Goal: Information Seeking & Learning: Find specific fact

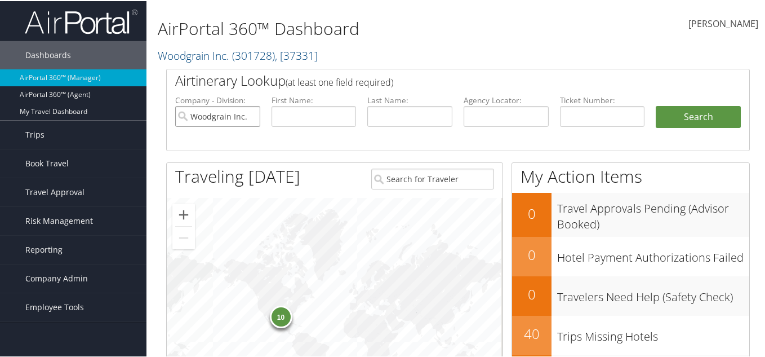
click at [248, 117] on input "Woodgrain Inc." at bounding box center [217, 115] width 85 height 21
click at [289, 117] on input "text" at bounding box center [314, 115] width 85 height 21
type input "brenda"
type input "salazar"
click at [656, 105] on button "Search" at bounding box center [698, 116] width 85 height 23
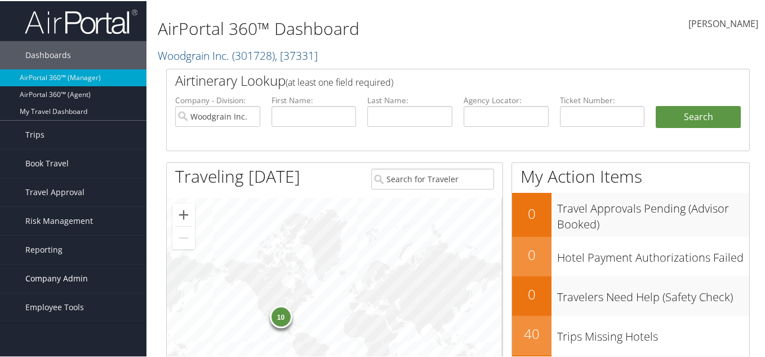
click at [100, 281] on link "Company Admin" at bounding box center [73, 277] width 147 height 28
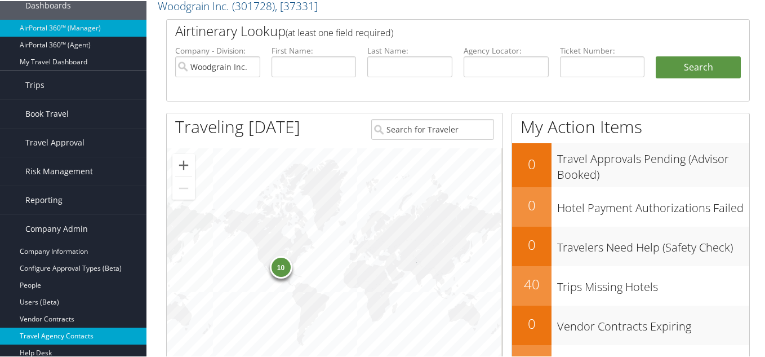
scroll to position [113, 0]
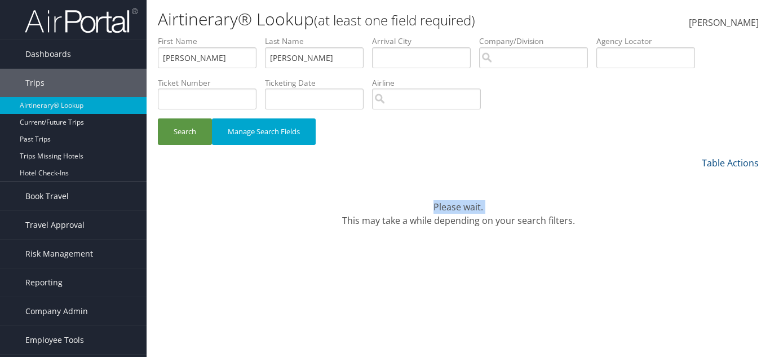
drag, startPoint x: 343, startPoint y: 216, endPoint x: 570, endPoint y: 210, distance: 227.2
click at [570, 210] on div "Please wait. This may take a while depending on your search filters." at bounding box center [458, 207] width 601 height 41
click at [570, 214] on div "Please wait. This may take a while depending on your search filters." at bounding box center [458, 207] width 601 height 41
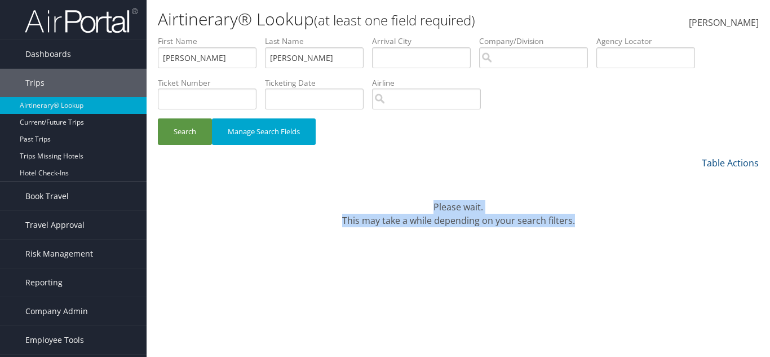
drag, startPoint x: 564, startPoint y: 227, endPoint x: 401, endPoint y: 204, distance: 163.9
click at [401, 204] on div "Please wait. This may take a while depending on your search filters." at bounding box center [458, 207] width 601 height 41
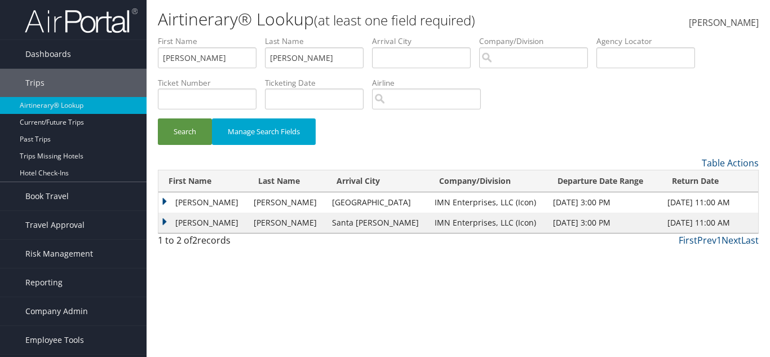
click at [161, 201] on td "BRENDA" at bounding box center [203, 202] width 90 height 20
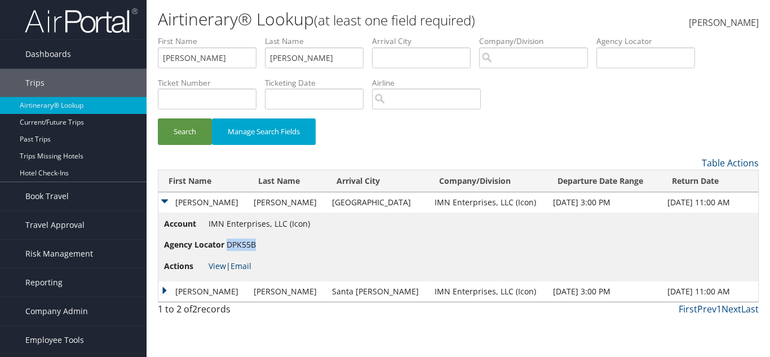
drag, startPoint x: 227, startPoint y: 243, endPoint x: 259, endPoint y: 239, distance: 31.9
click at [262, 239] on li "Agency Locator DPK55B" at bounding box center [237, 244] width 146 height 21
copy span "DPK55B"
